Goal: Task Accomplishment & Management: Complete application form

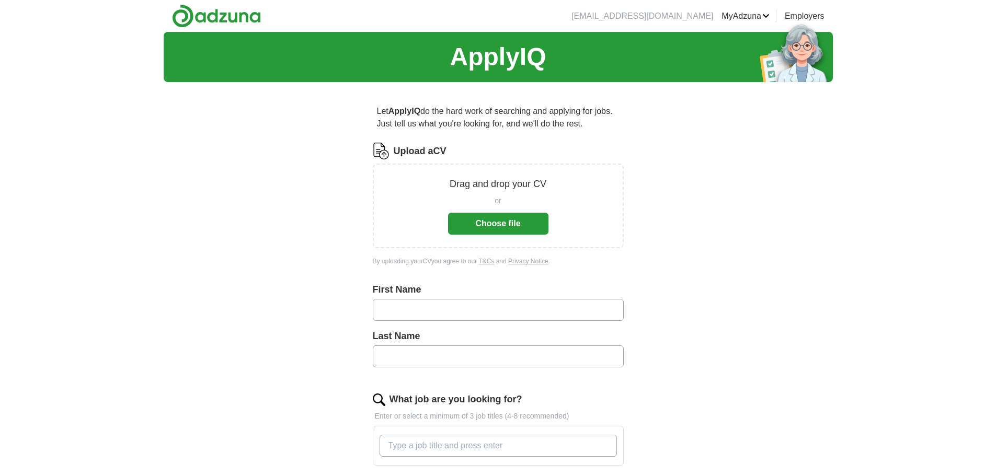
click at [489, 223] on button "Choose file" at bounding box center [498, 224] width 100 height 22
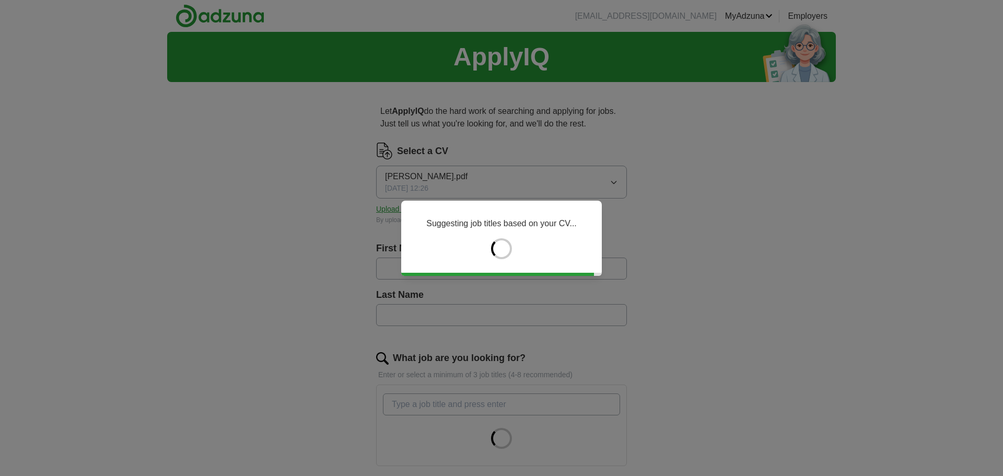
type input "*****"
type input "*******"
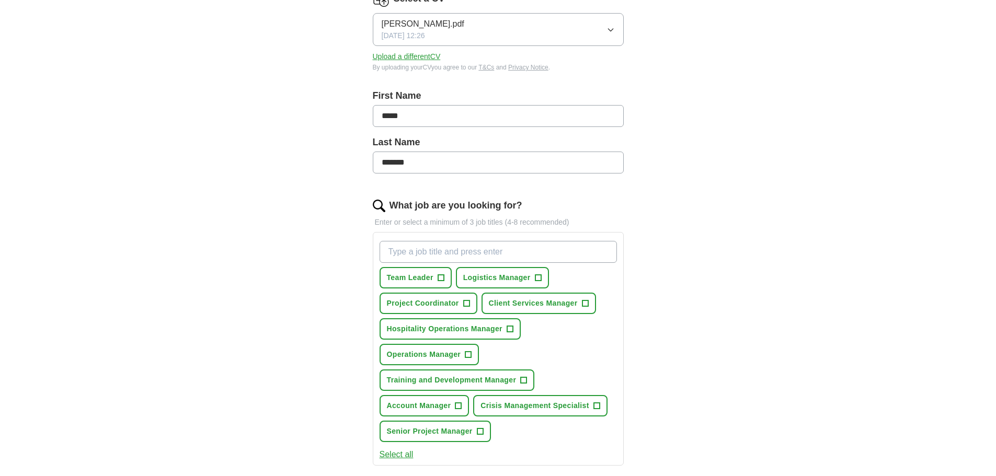
scroll to position [209, 0]
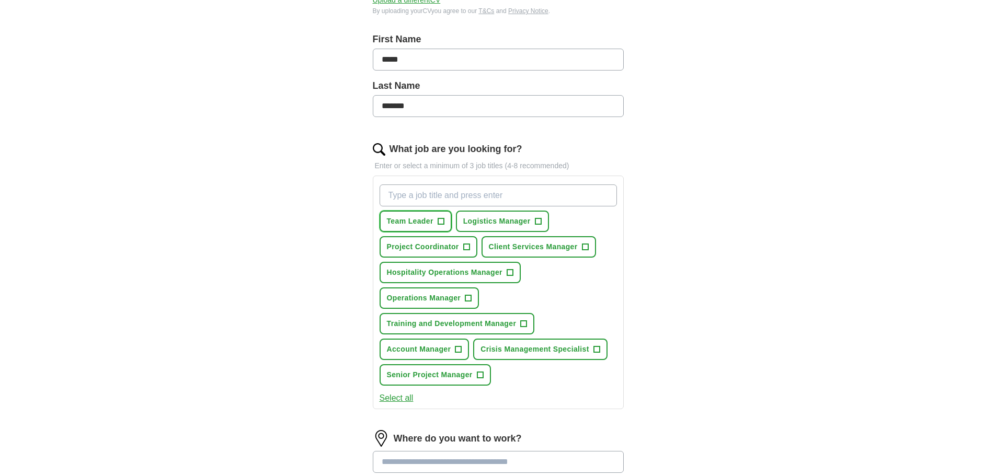
click at [440, 226] on button "Team Leader +" at bounding box center [415, 221] width 72 height 21
click at [452, 349] on button "Account Manager +" at bounding box center [424, 349] width 90 height 21
click at [448, 201] on input "What job are you looking for?" at bounding box center [497, 195] width 237 height 22
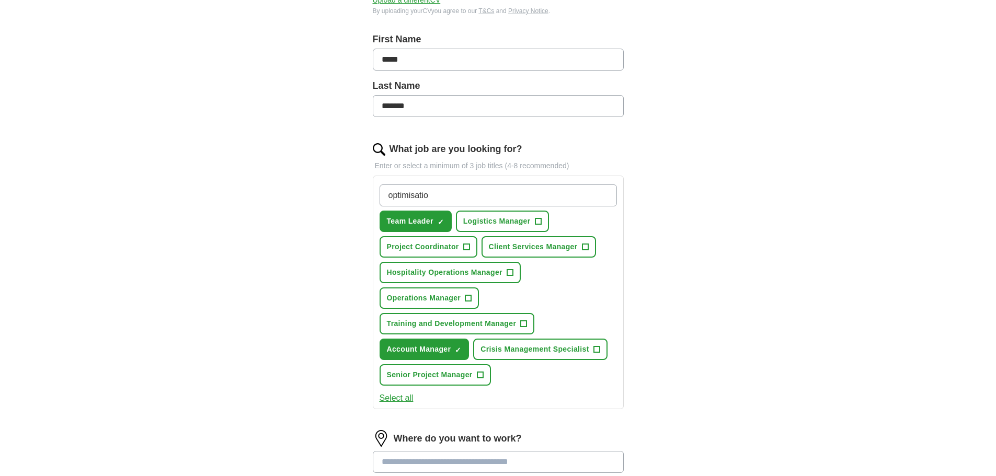
type input "optimisation"
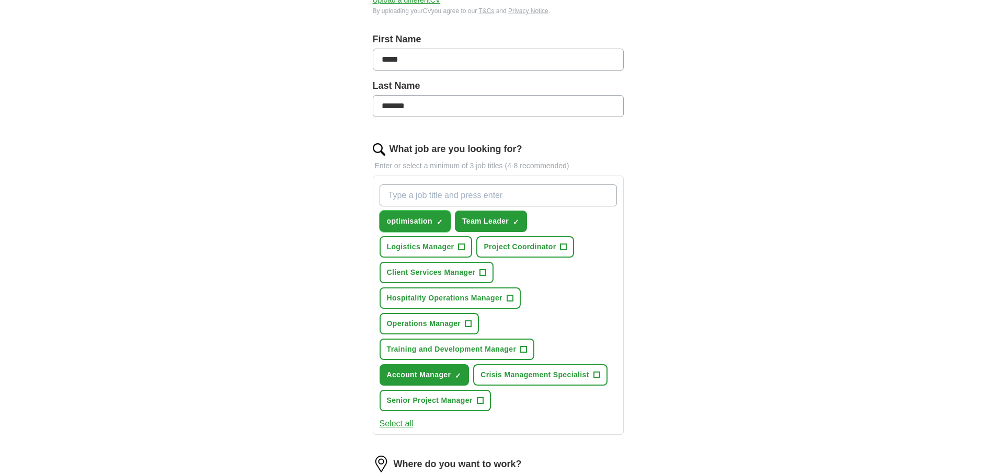
click at [437, 221] on span "✓ ×" at bounding box center [439, 221] width 6 height 6
click at [442, 204] on input "What job are you looking for?" at bounding box center [497, 195] width 237 height 22
type input "e"
type input "Events Manager"
click at [454, 245] on button "Logistics Manager +" at bounding box center [425, 246] width 93 height 21
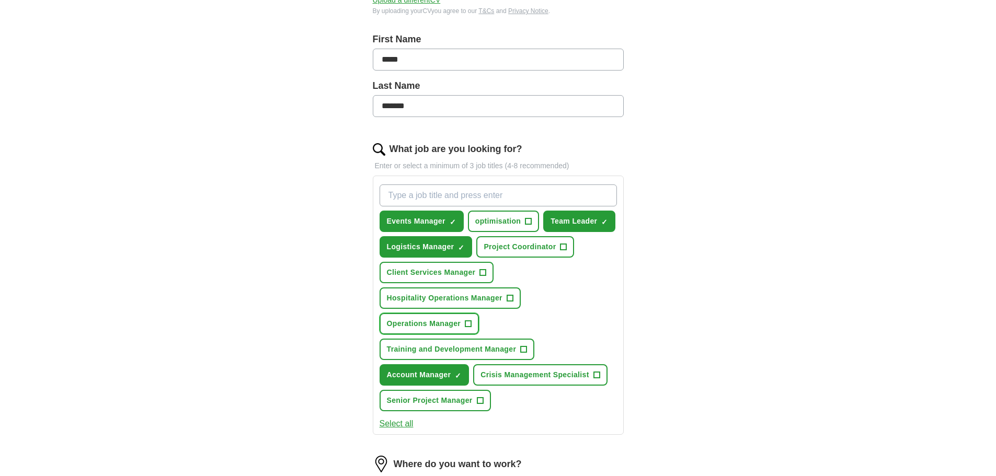
click at [468, 320] on span "+" at bounding box center [468, 324] width 6 height 8
click at [480, 402] on span "+" at bounding box center [480, 401] width 6 height 8
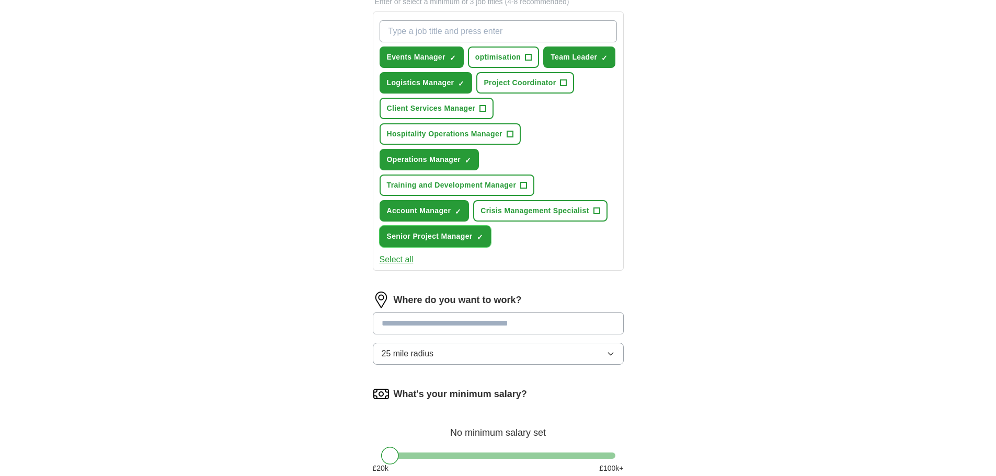
scroll to position [418, 0]
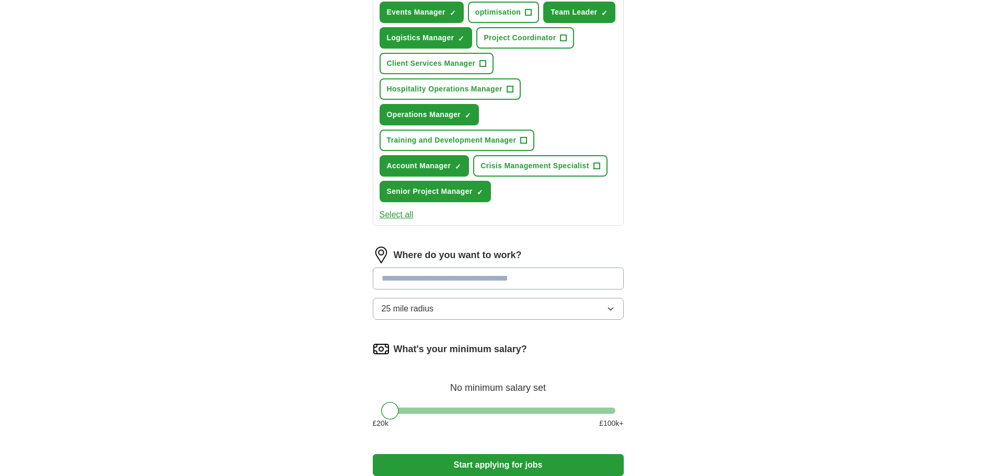
click at [480, 283] on input at bounding box center [498, 279] width 251 height 22
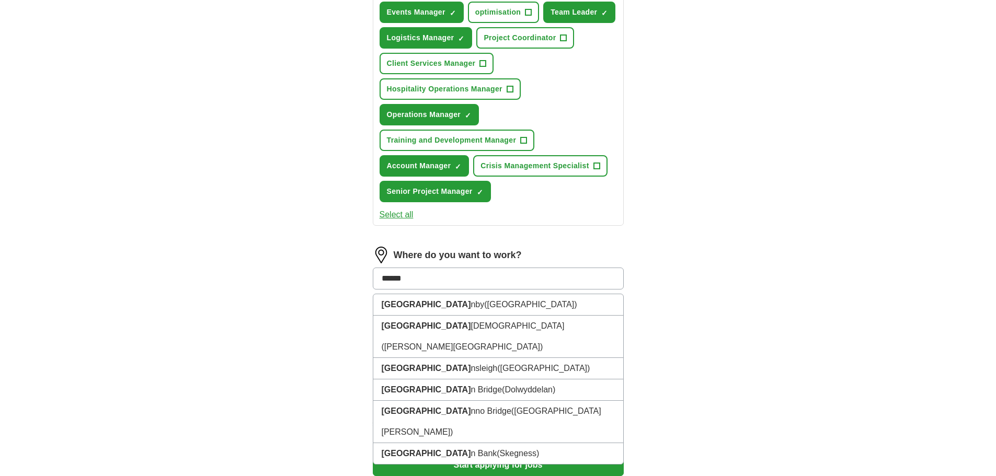
type input "*******"
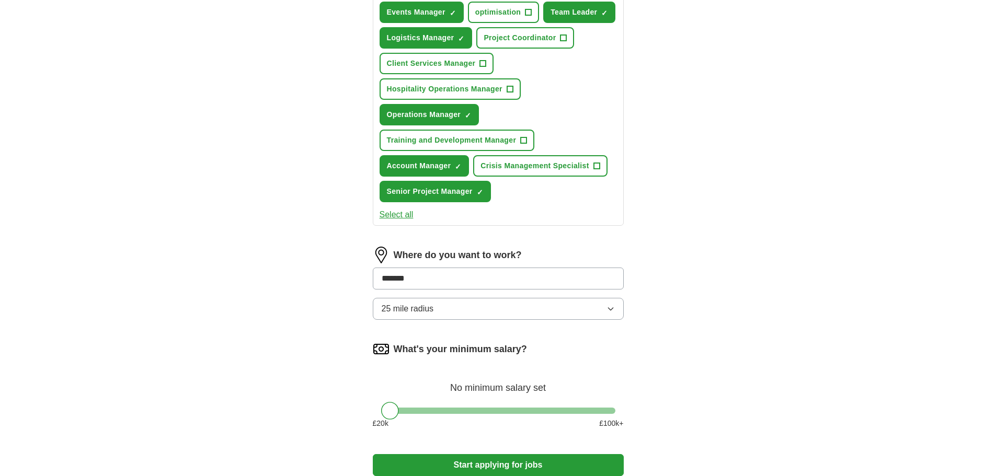
click at [476, 281] on input "*******" at bounding box center [498, 279] width 251 height 22
drag, startPoint x: 479, startPoint y: 279, endPoint x: 257, endPoint y: 316, distance: 225.2
click at [257, 315] on div "ApplyIQ Let ApplyIQ do the hard work of searching and applying for jobs. Just t…" at bounding box center [498, 59] width 669 height 891
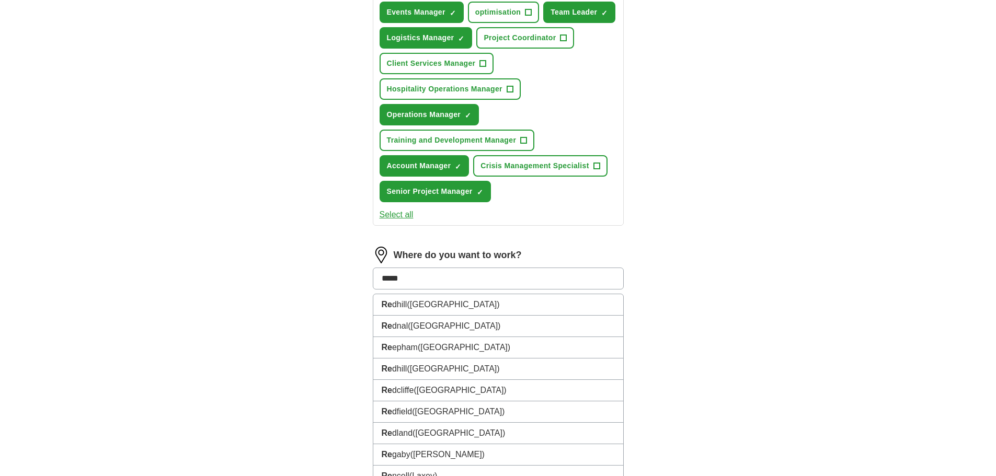
type input "******"
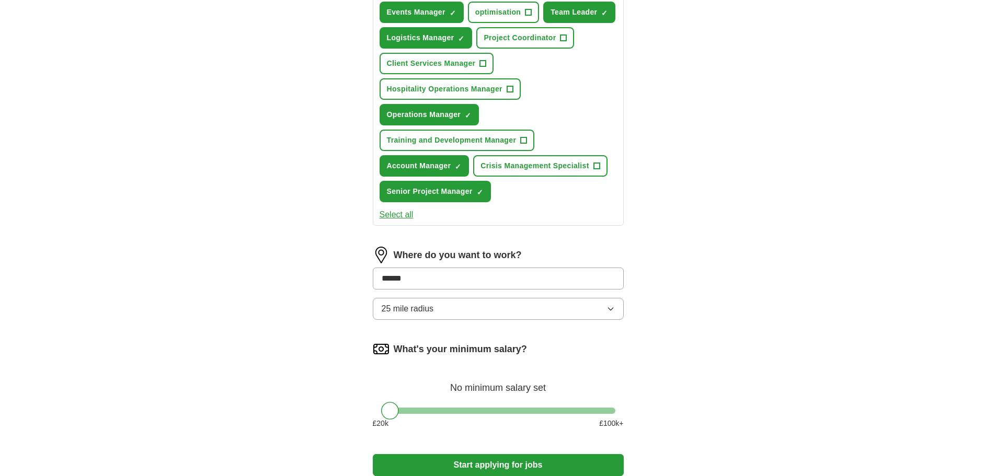
drag, startPoint x: 451, startPoint y: 275, endPoint x: 230, endPoint y: 273, distance: 220.6
click at [230, 273] on div "ApplyIQ Let ApplyIQ do the hard work of searching and applying for jobs. Just t…" at bounding box center [498, 59] width 669 height 891
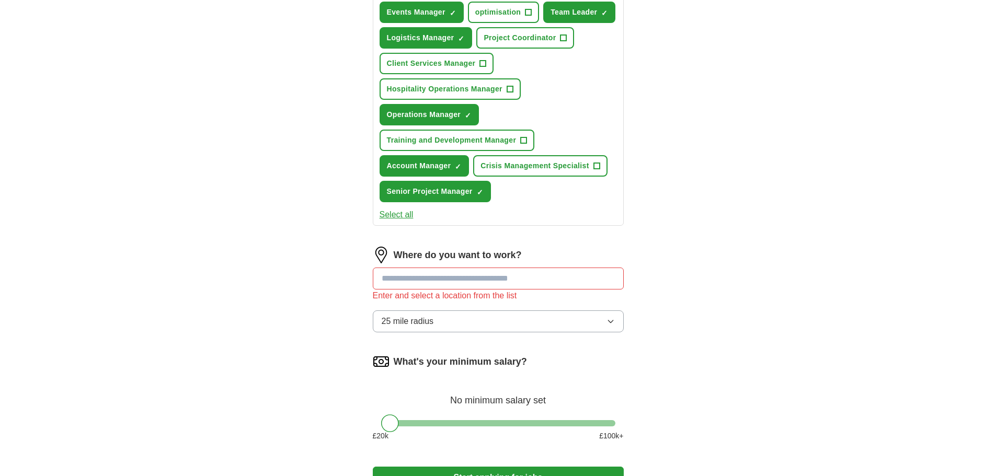
click at [451, 303] on div "Where do you want to work? Enter and select a location from the list 25 mile ra…" at bounding box center [498, 294] width 251 height 94
click at [450, 326] on button "25 mile radius" at bounding box center [498, 321] width 251 height 22
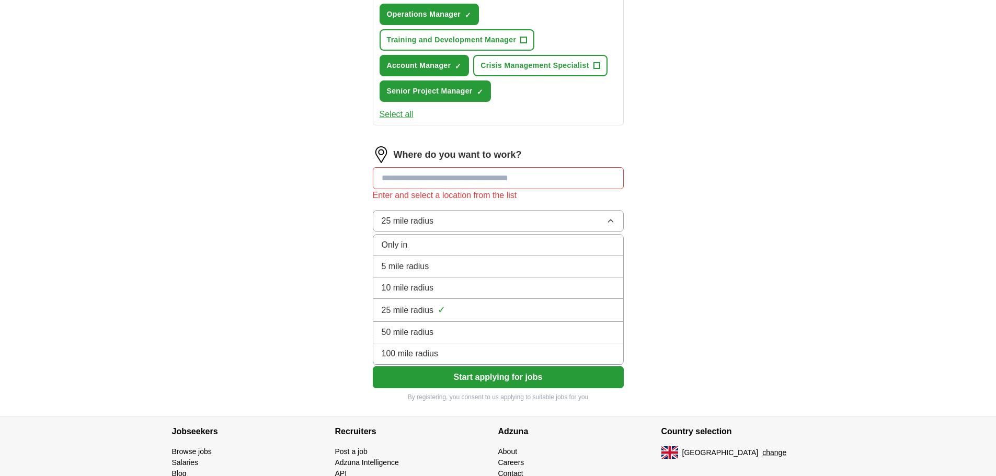
scroll to position [471, 0]
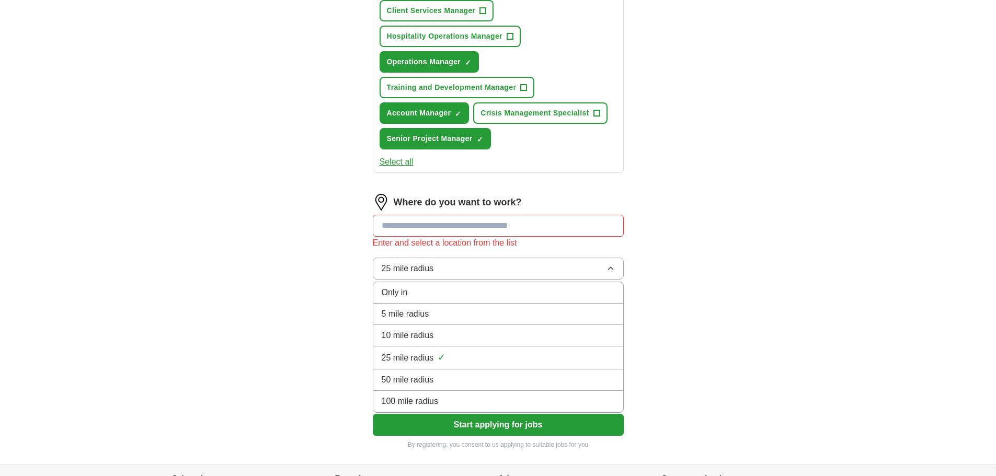
click at [302, 305] on div "ApplyIQ Let ApplyIQ do the hard work of searching and applying for jobs. Just t…" at bounding box center [498, 12] width 669 height 903
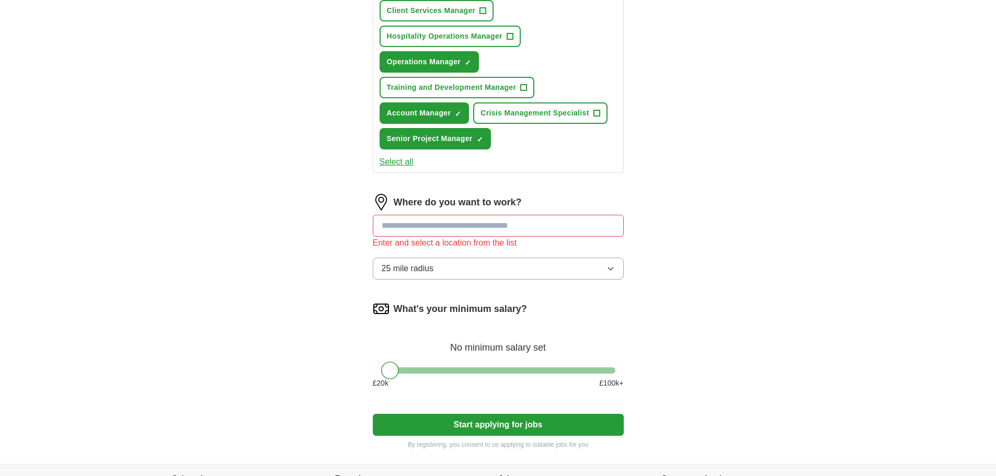
click at [447, 228] on input at bounding box center [498, 226] width 251 height 22
click at [493, 305] on label "What's your minimum salary?" at bounding box center [460, 309] width 133 height 14
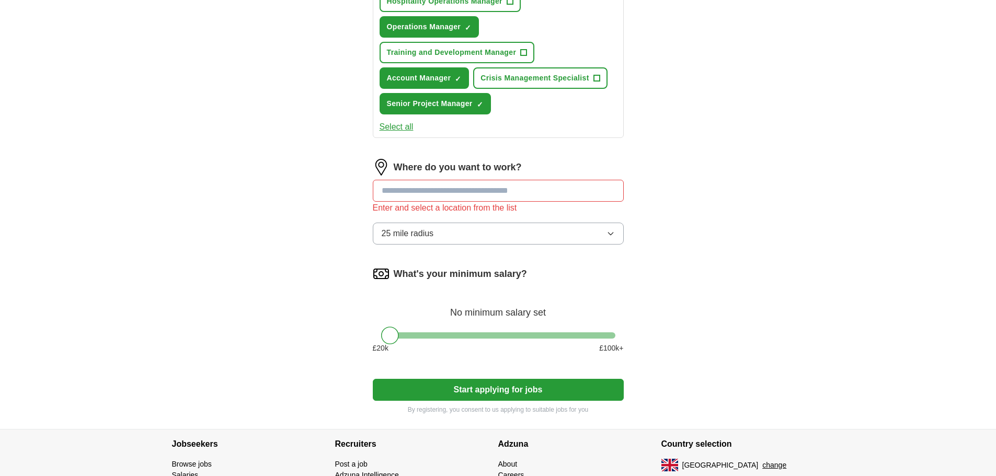
scroll to position [523, 0]
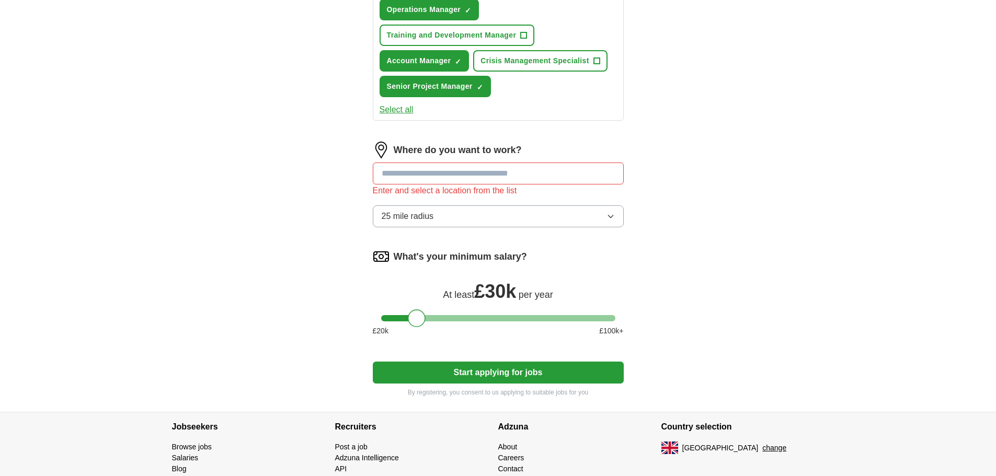
drag, startPoint x: 388, startPoint y: 321, endPoint x: 417, endPoint y: 316, distance: 28.7
click at [417, 316] on div at bounding box center [417, 318] width 18 height 18
click at [440, 366] on button "Start applying for jobs" at bounding box center [498, 373] width 251 height 22
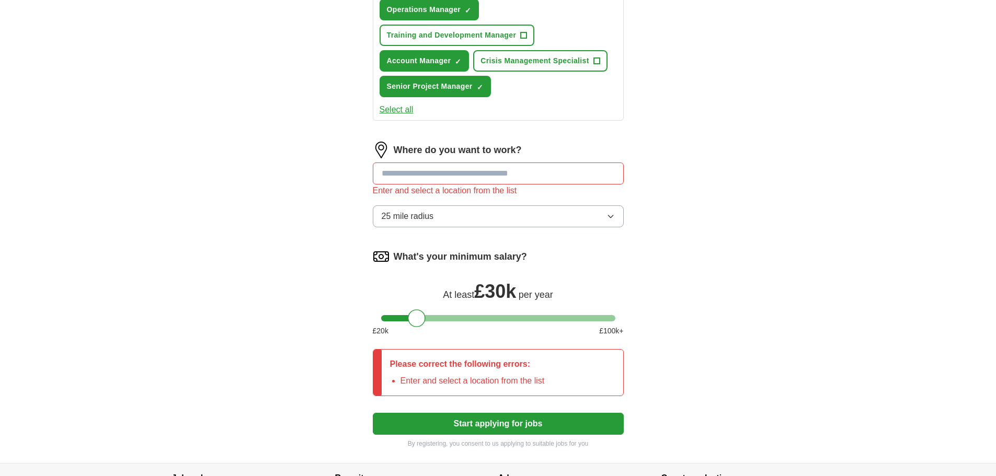
click at [466, 173] on input at bounding box center [498, 174] width 251 height 22
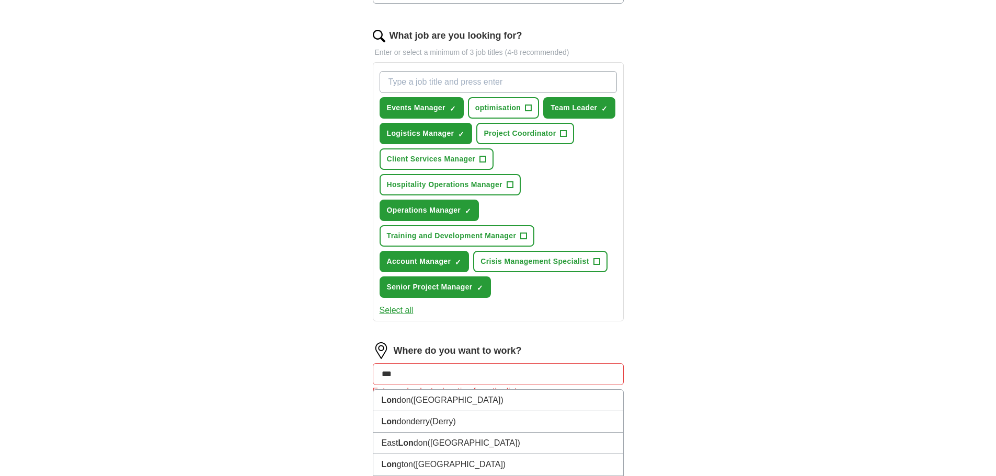
scroll to position [373, 0]
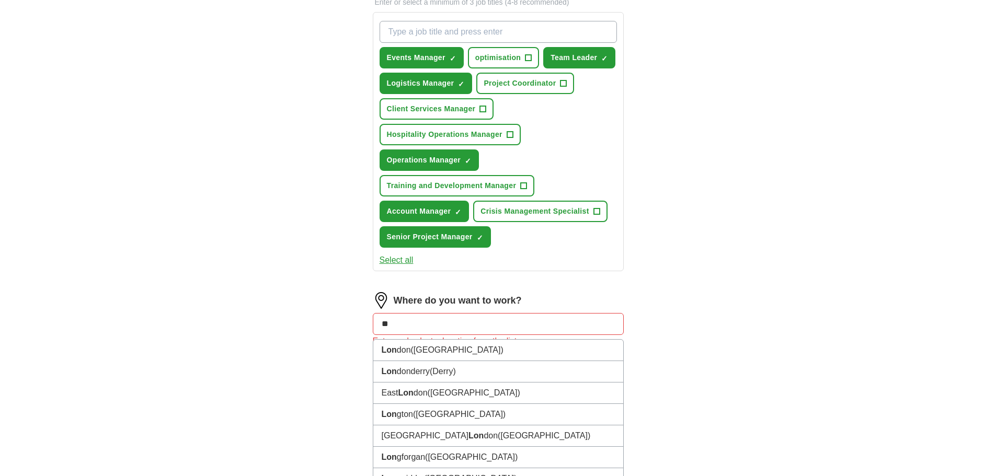
type input "*"
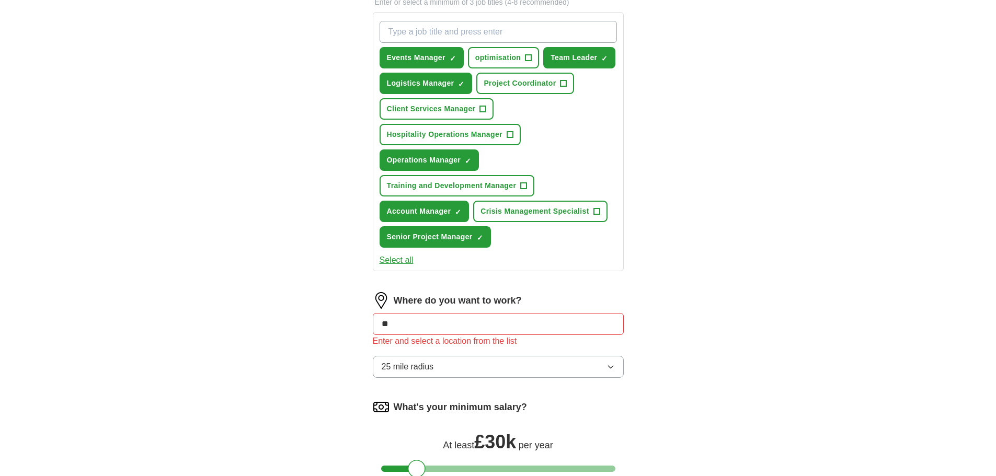
type input "*"
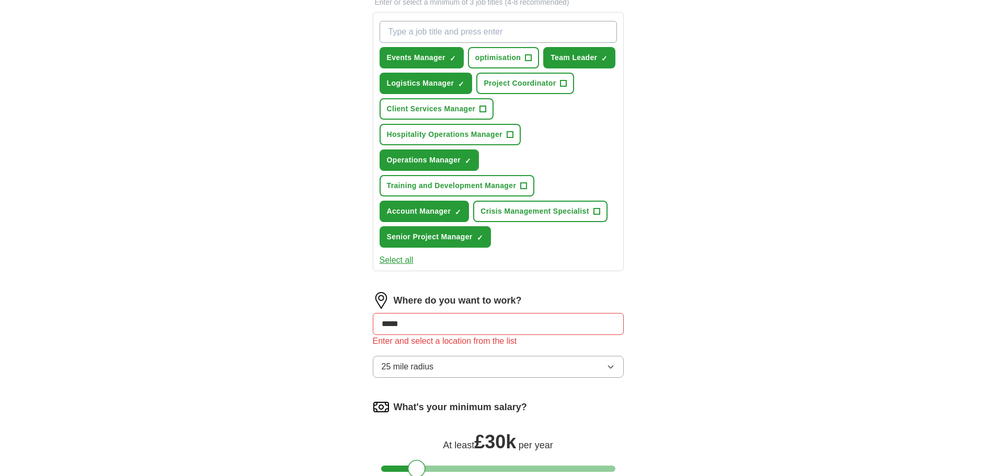
type input "******"
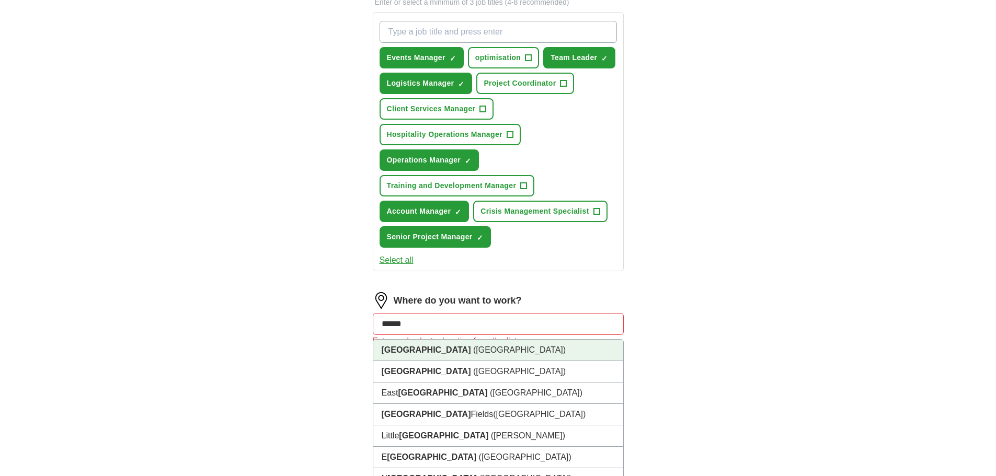
click at [457, 351] on li "[GEOGRAPHIC_DATA] ([GEOGRAPHIC_DATA])" at bounding box center [498, 350] width 250 height 21
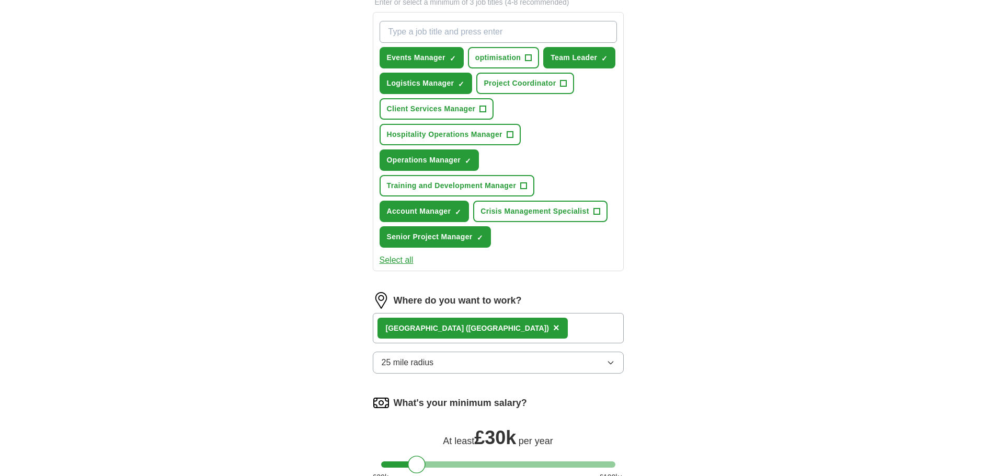
click at [453, 372] on button "25 mile radius" at bounding box center [498, 363] width 251 height 22
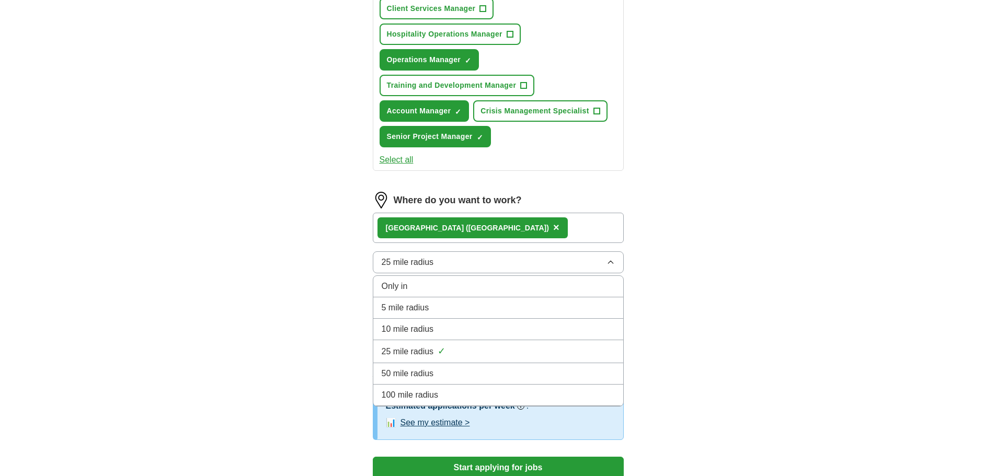
scroll to position [529, 0]
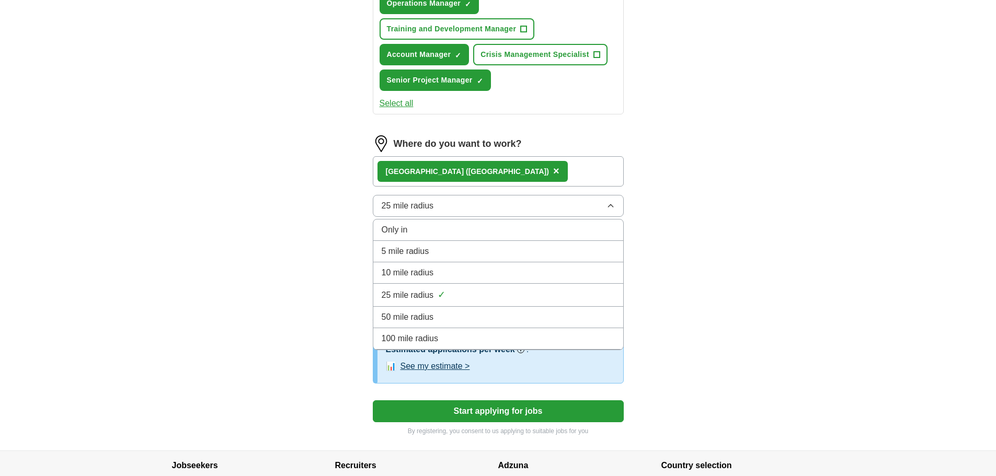
click at [383, 336] on span "100 mile radius" at bounding box center [410, 338] width 57 height 13
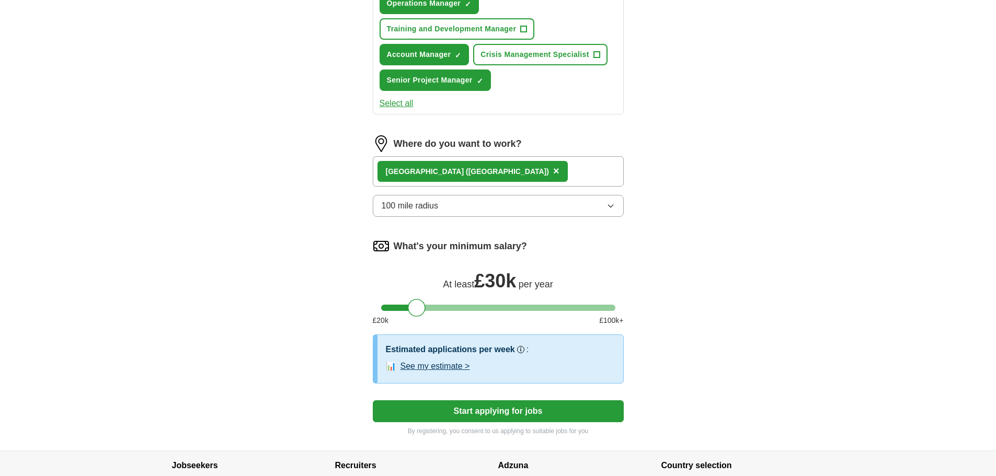
click at [420, 365] on button "See my estimate >" at bounding box center [435, 366] width 70 height 13
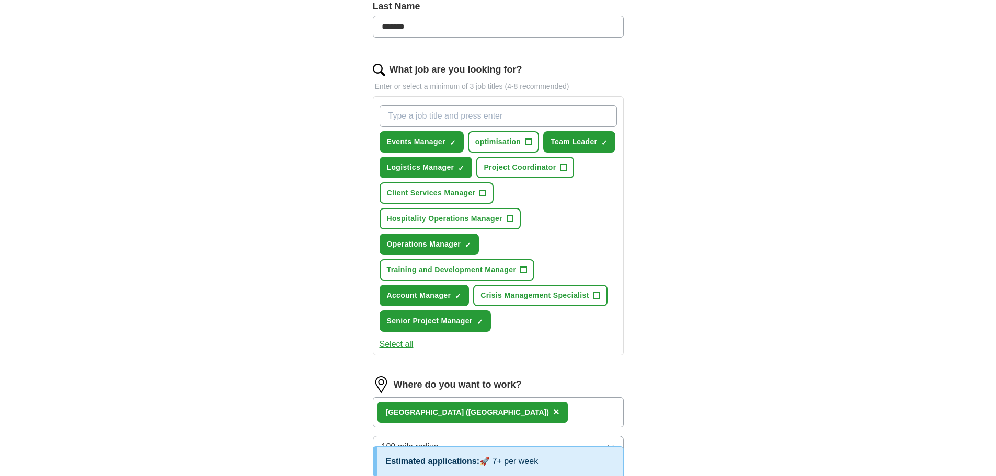
scroll to position [0, 0]
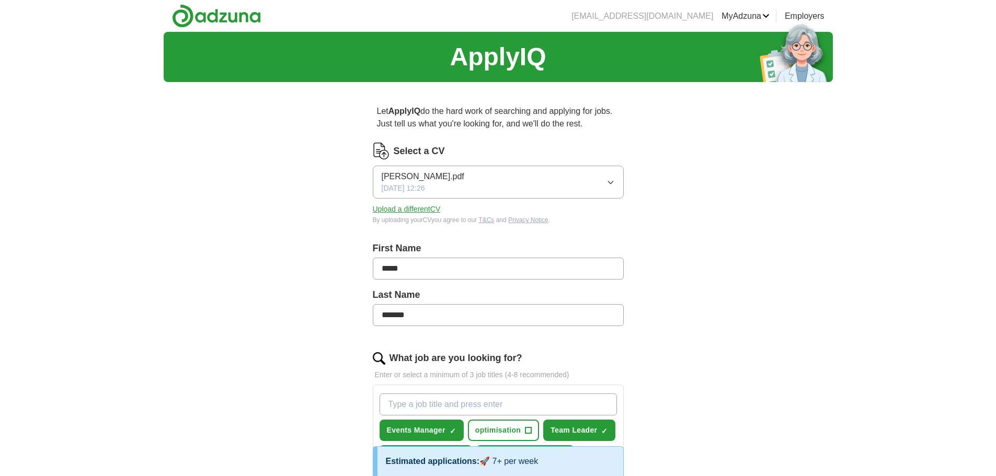
click at [0, 0] on link "Preferences" at bounding box center [0, 0] width 0 height 0
